Goal: Find specific page/section: Find specific page/section

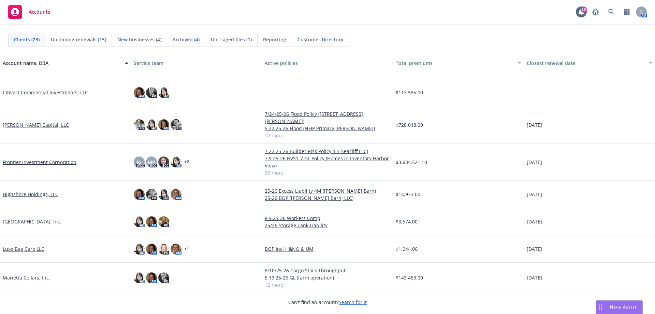
scroll to position [153, 0]
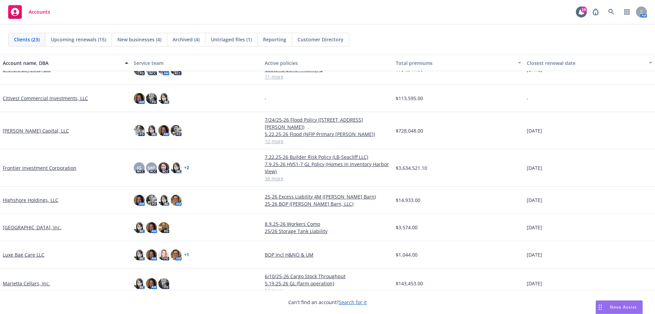
click at [30, 164] on link "Frontier Investment Corporation" at bounding box center [40, 167] width 74 height 7
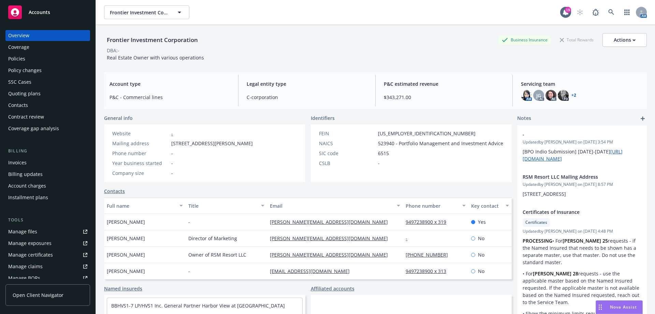
click at [25, 54] on div "Policies" at bounding box center [47, 58] width 79 height 11
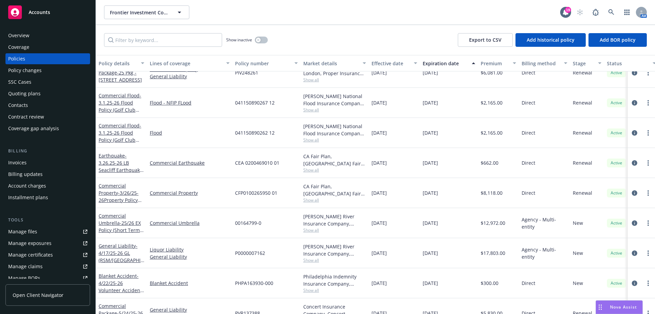
scroll to position [648, 0]
